Goal: Transaction & Acquisition: Download file/media

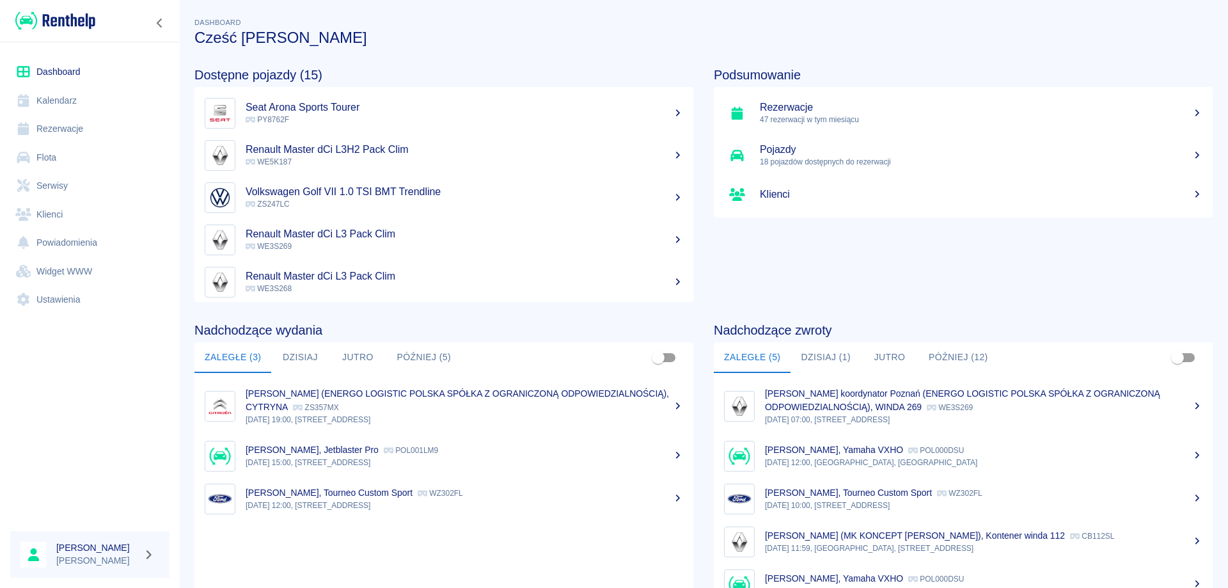
scroll to position [79, 0]
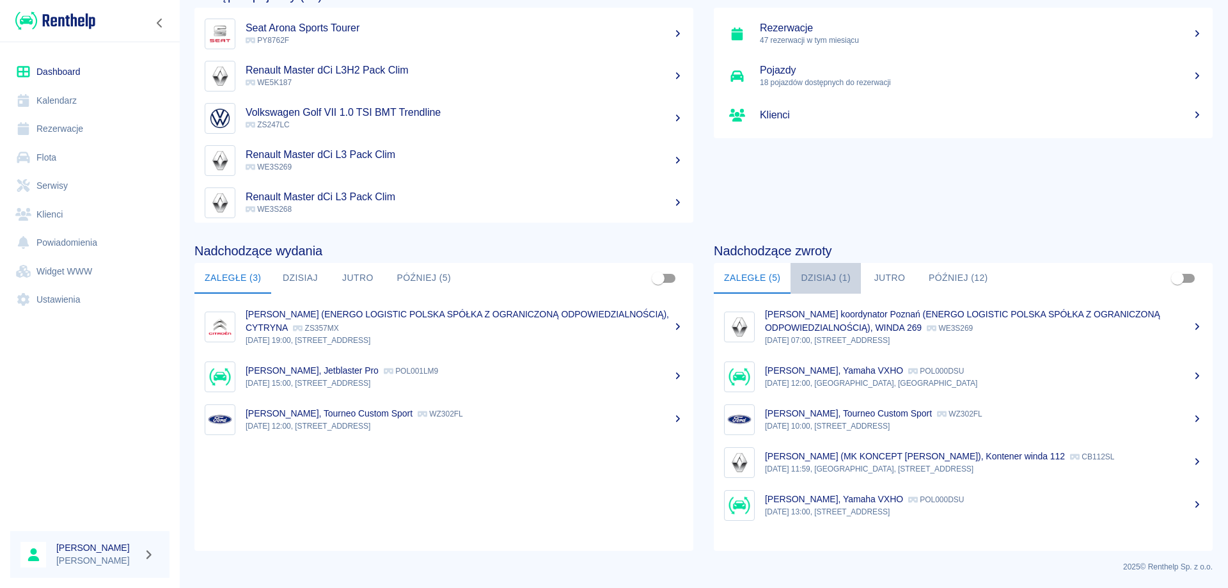
click at [810, 278] on button "Dzisiaj (1)" at bounding box center [826, 278] width 70 height 31
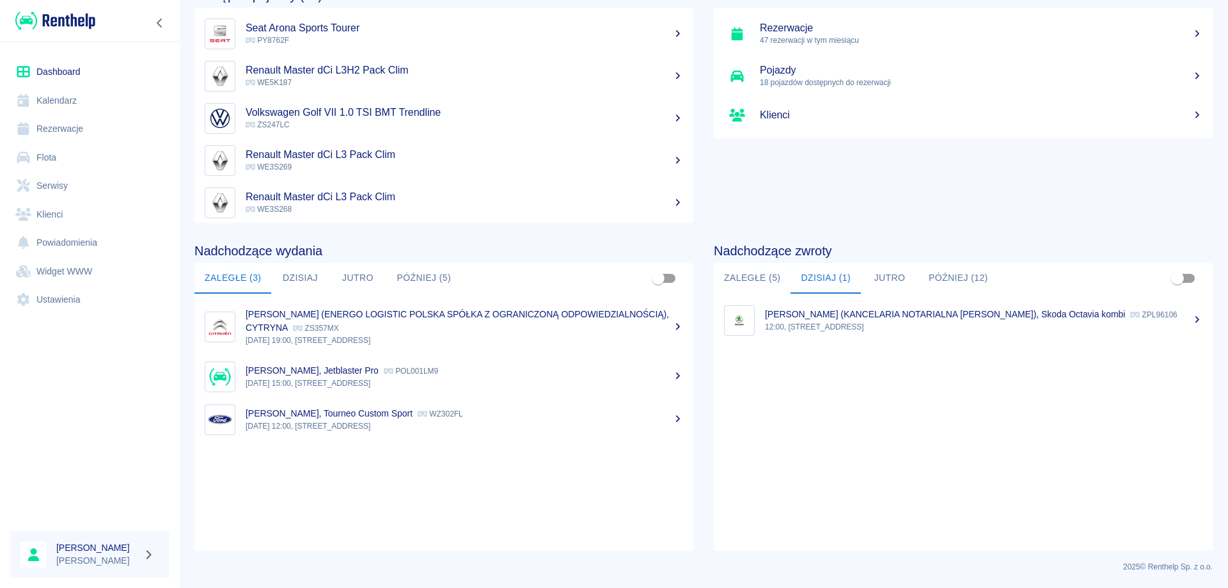
click at [292, 281] on button "Dzisiaj" at bounding box center [300, 278] width 58 height 31
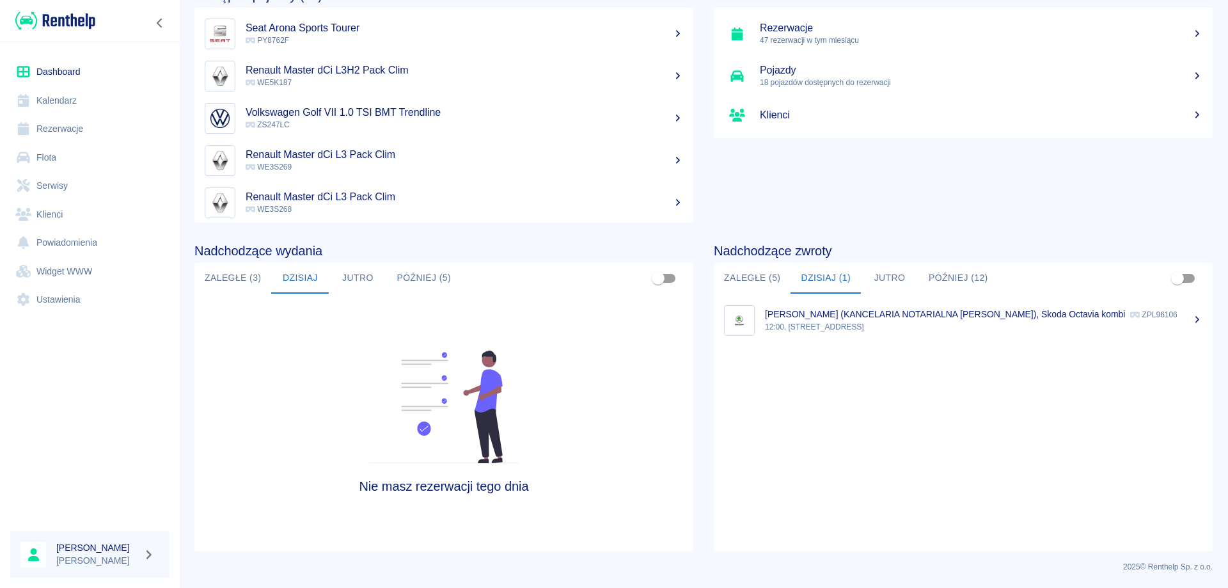
click at [368, 281] on button "Jutro" at bounding box center [358, 278] width 58 height 31
click at [421, 281] on button "Później (5)" at bounding box center [423, 278] width 75 height 31
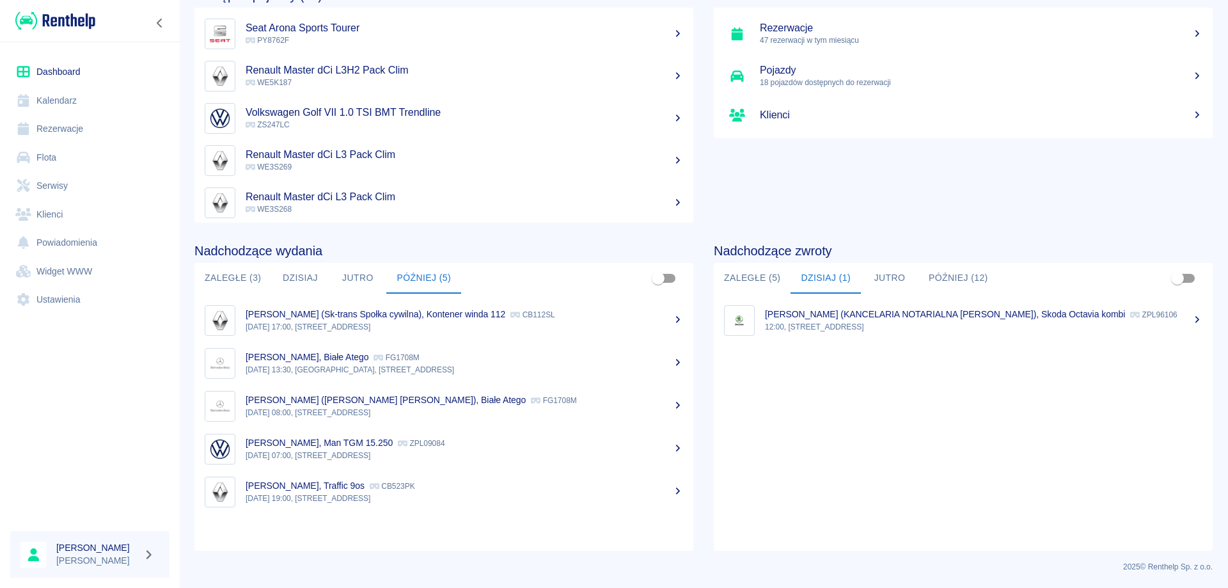
click at [298, 278] on button "Dzisiaj" at bounding box center [300, 278] width 58 height 31
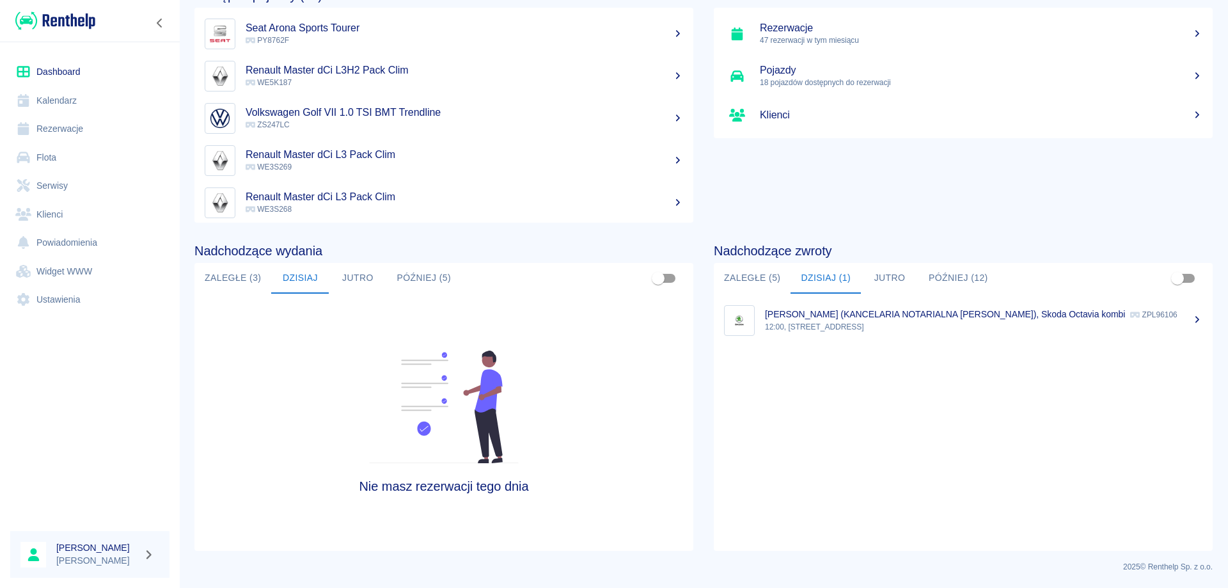
click at [54, 64] on link "Dashboard" at bounding box center [89, 72] width 159 height 29
click at [52, 134] on link "Rezerwacje" at bounding box center [89, 128] width 159 height 29
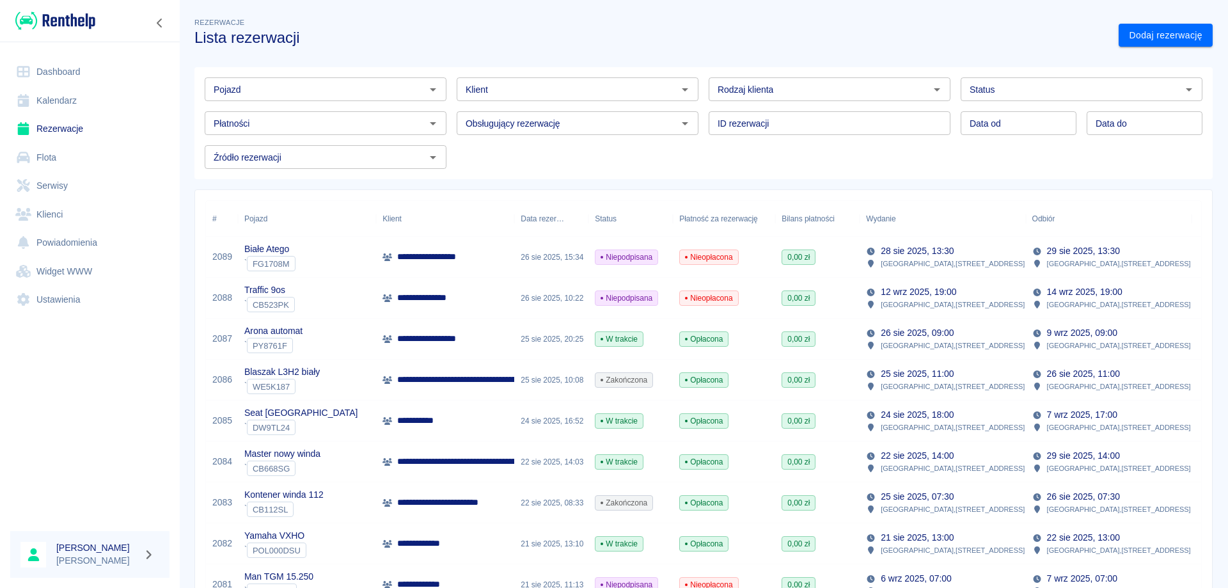
click at [450, 262] on p "**********" at bounding box center [441, 256] width 88 height 13
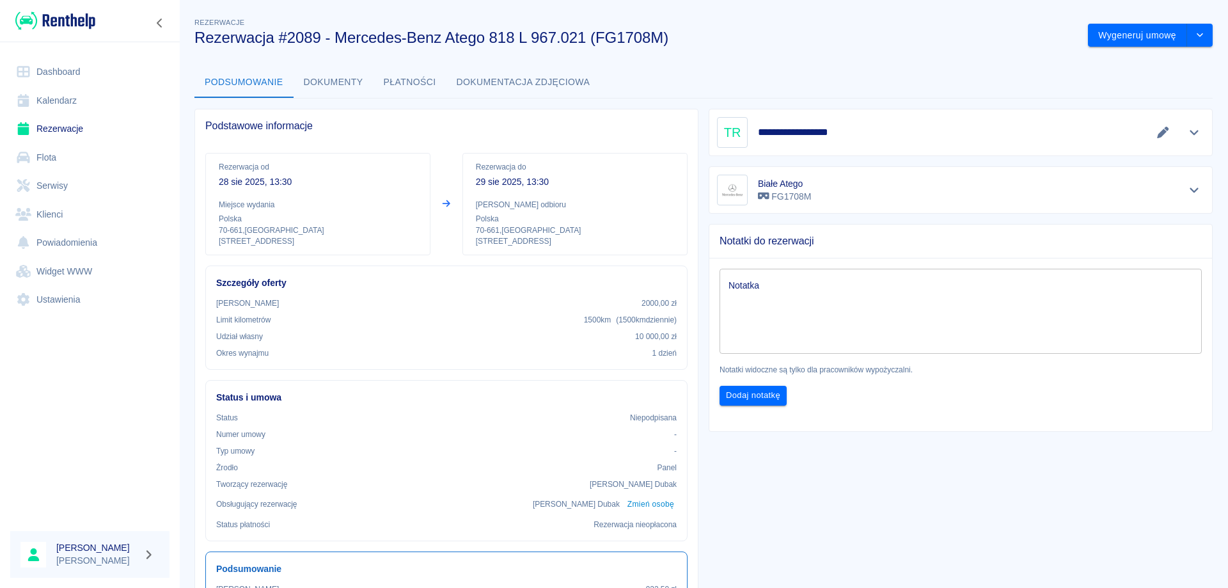
click at [60, 68] on link "Dashboard" at bounding box center [89, 72] width 159 height 29
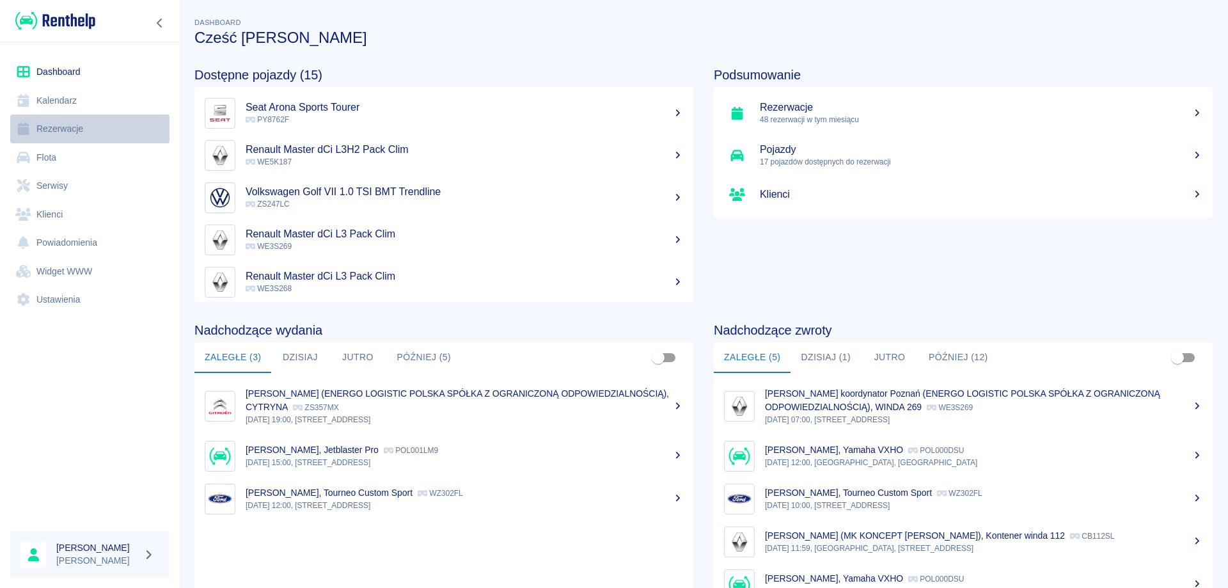
click at [62, 132] on link "Rezerwacje" at bounding box center [89, 128] width 159 height 29
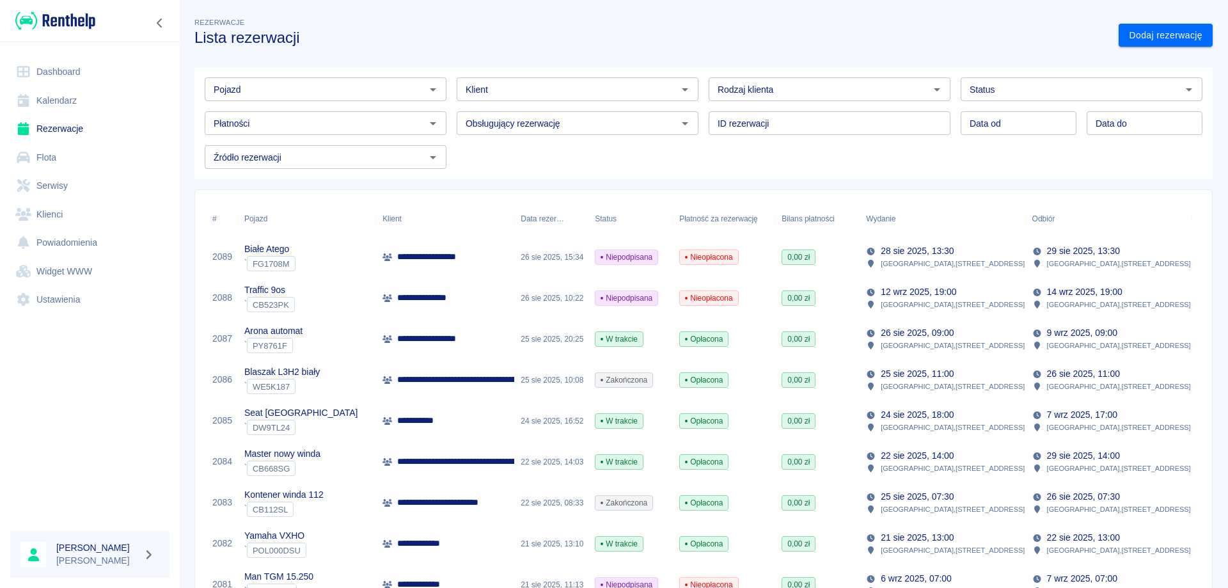
click at [414, 419] on p "**********" at bounding box center [421, 420] width 49 height 13
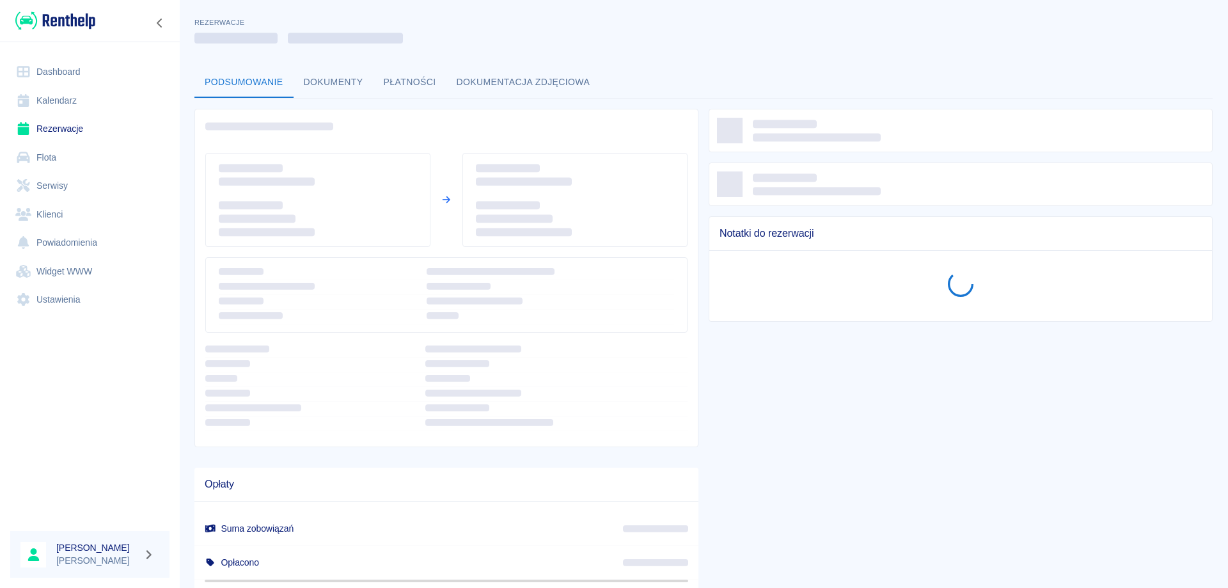
click at [338, 84] on button "Dokumenty" at bounding box center [334, 82] width 80 height 31
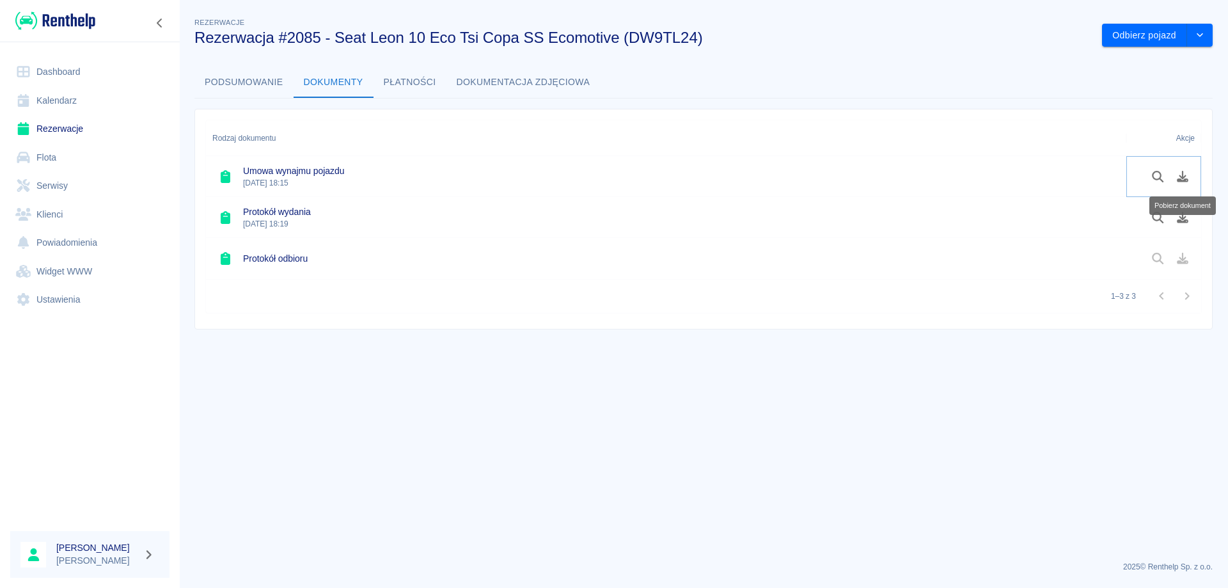
click at [1185, 177] on icon "Pobierz dokument" at bounding box center [1183, 177] width 15 height 12
click at [1185, 222] on icon "Pobierz dokument" at bounding box center [1183, 218] width 12 height 12
